Goal: Transaction & Acquisition: Purchase product/service

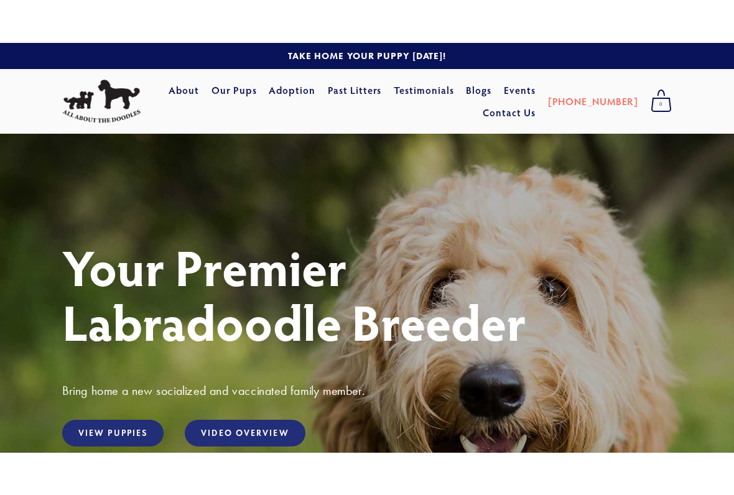
scroll to position [197, 0]
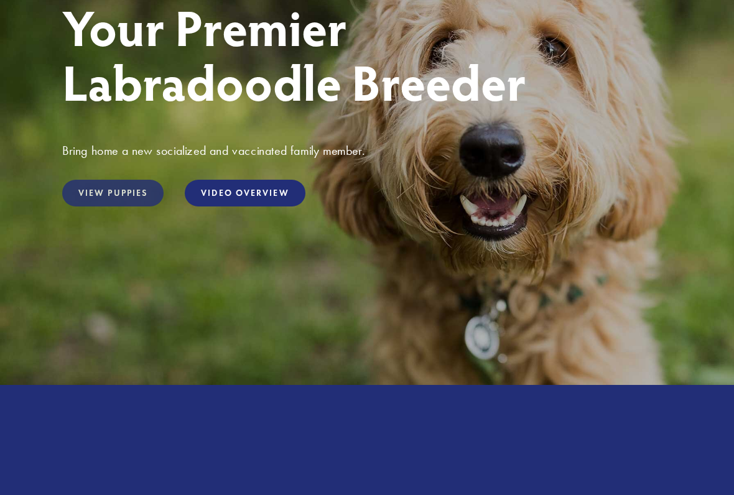
click at [99, 197] on link "View Puppies" at bounding box center [112, 193] width 101 height 27
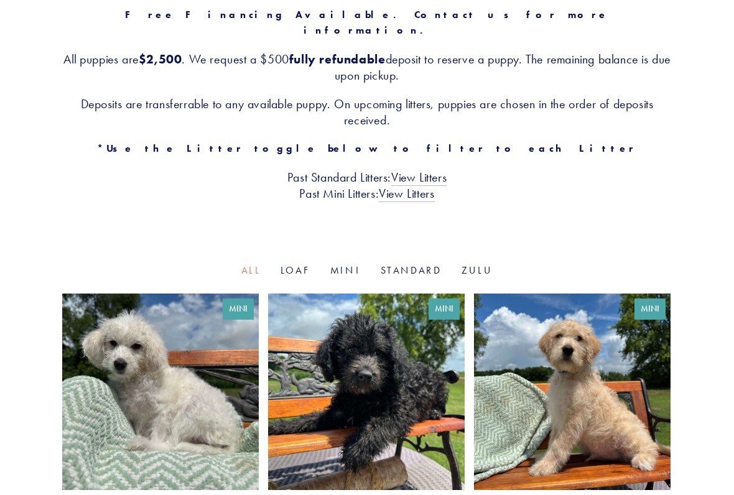
scroll to position [247, 0]
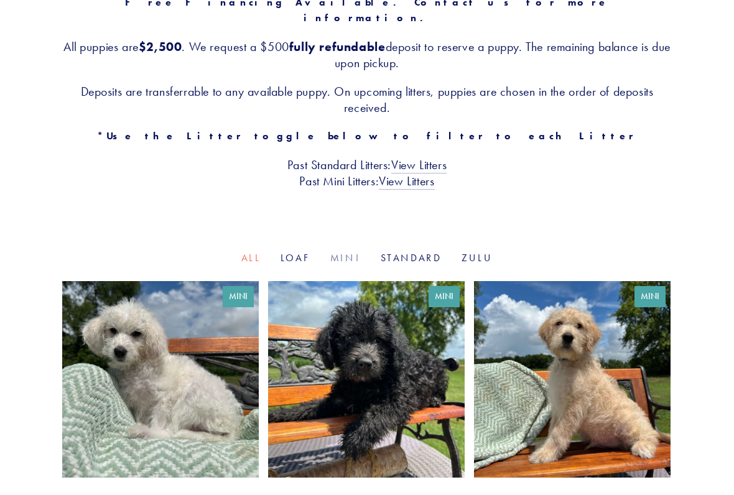
click at [339, 252] on link "Mini" at bounding box center [345, 258] width 30 height 12
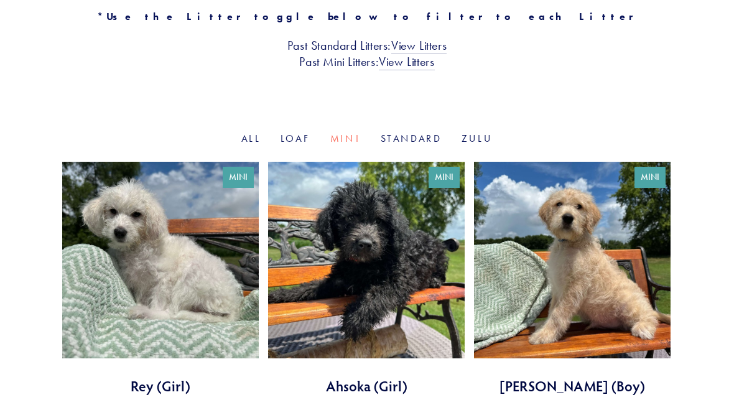
scroll to position [317, 0]
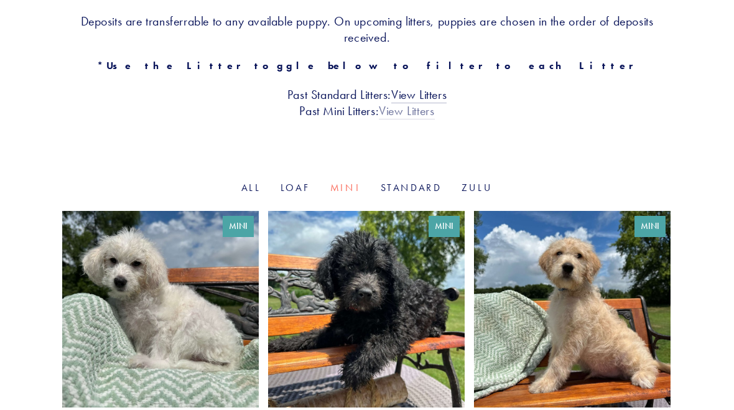
click at [406, 104] on link "View Litters" at bounding box center [406, 112] width 55 height 16
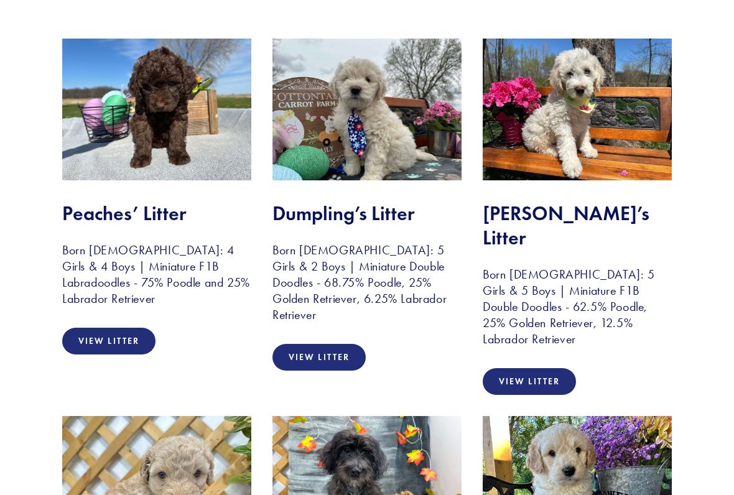
scroll to position [245, 0]
click at [113, 343] on link "View Litter" at bounding box center [108, 341] width 93 height 27
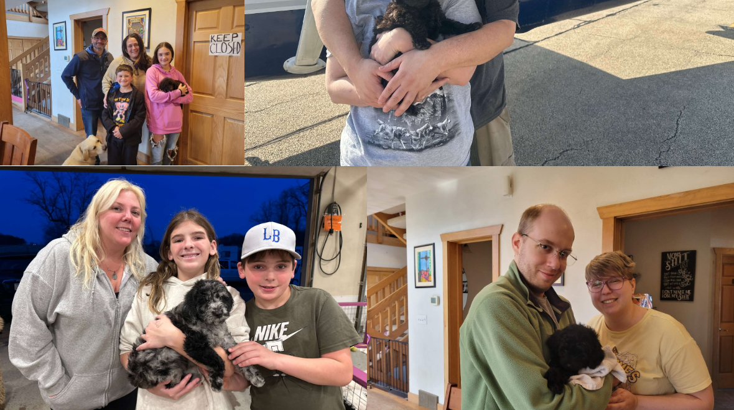
scroll to position [2097, 0]
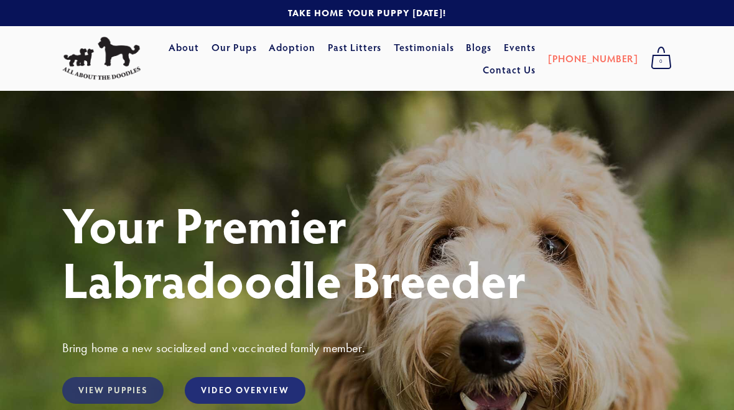
click at [90, 382] on link "View Puppies" at bounding box center [112, 390] width 101 height 27
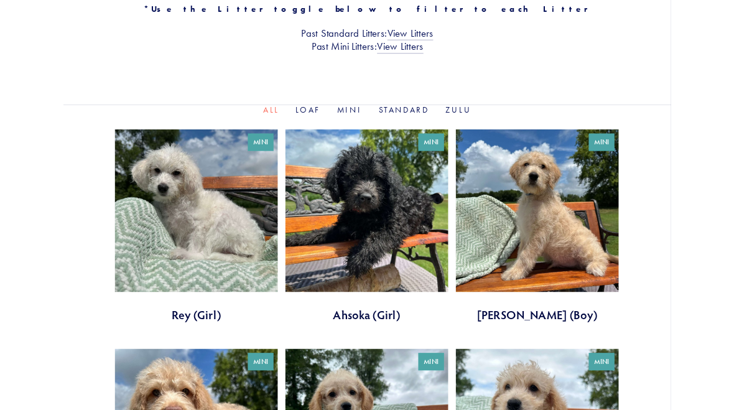
scroll to position [363, 0]
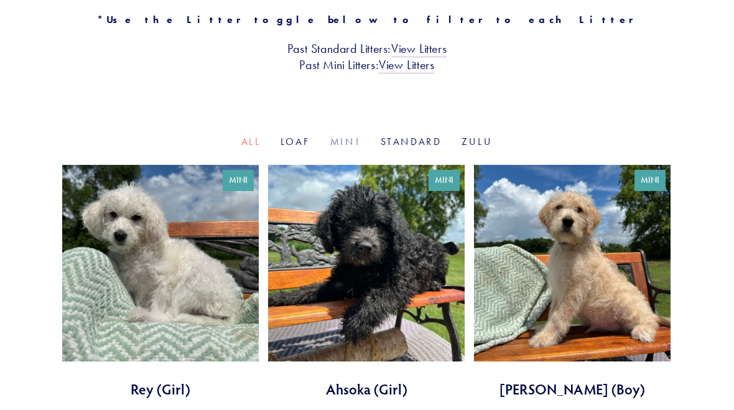
click at [333, 136] on link "Mini" at bounding box center [345, 142] width 30 height 12
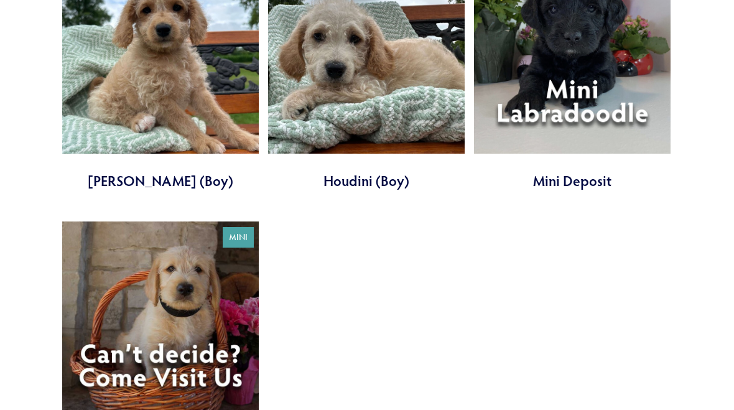
scroll to position [1109, 0]
